Goal: Task Accomplishment & Management: Manage account settings

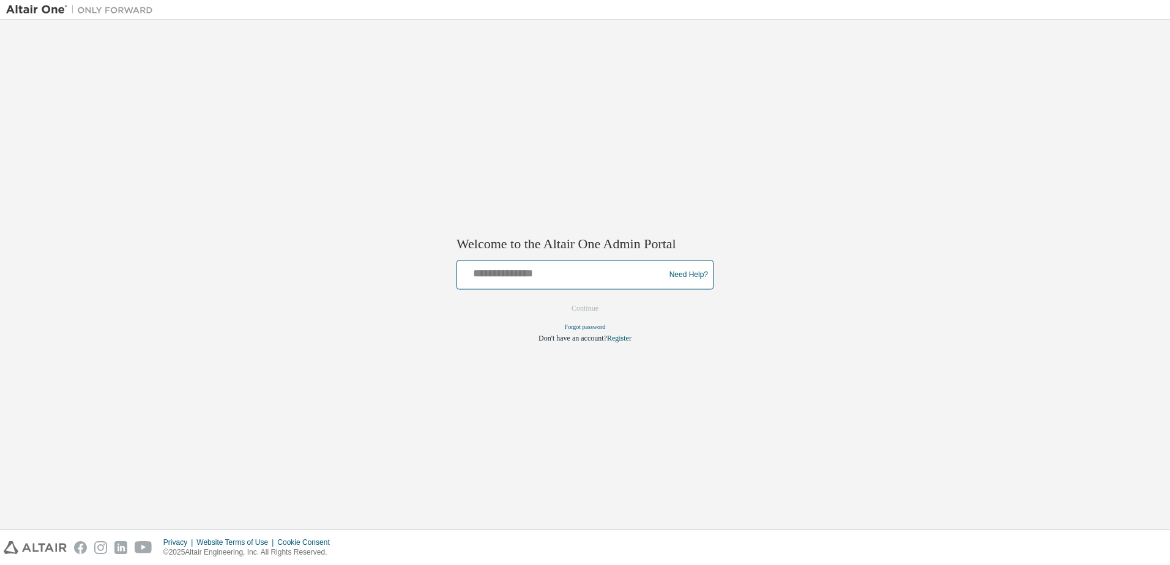
click at [505, 267] on input "text" at bounding box center [562, 273] width 201 height 18
type input "**********"
click at [598, 310] on button "Continue" at bounding box center [584, 309] width 53 height 18
